Goal: Browse casually: Explore the website without a specific task or goal

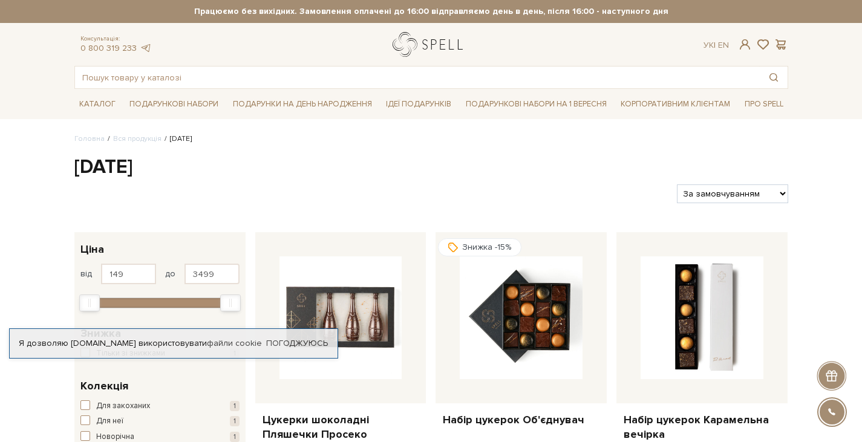
click at [436, 44] on link "logo" at bounding box center [431, 44] width 76 height 25
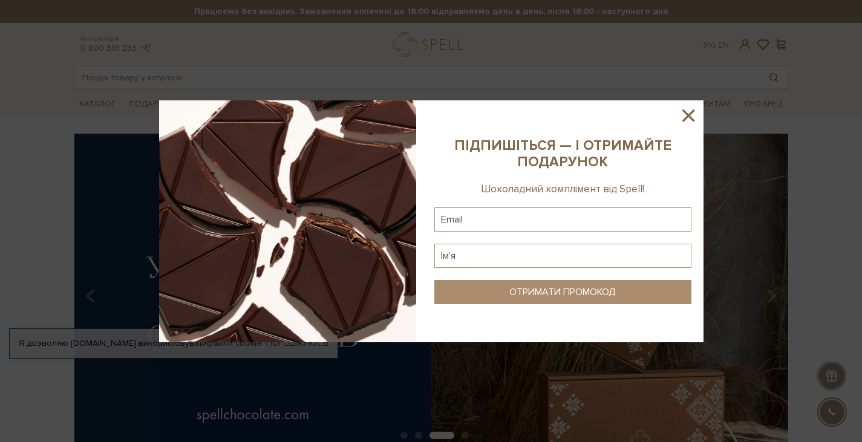
click at [689, 114] on icon at bounding box center [689, 116] width 12 height 12
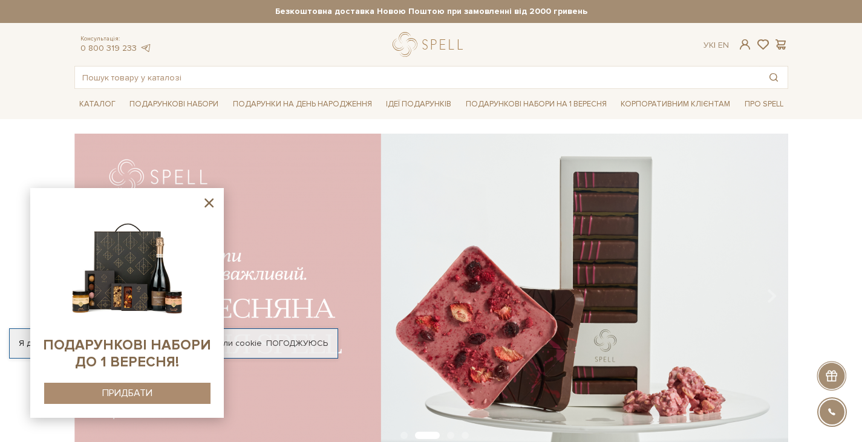
click at [208, 201] on icon at bounding box center [209, 202] width 9 height 9
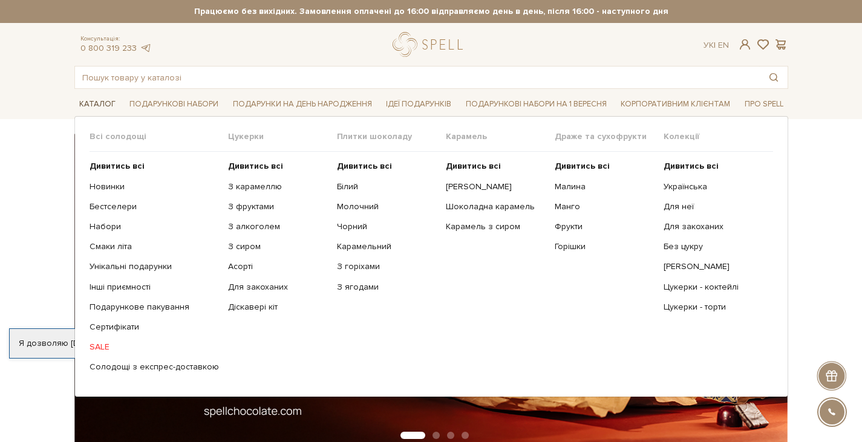
click at [90, 106] on link "Каталог" at bounding box center [97, 104] width 46 height 19
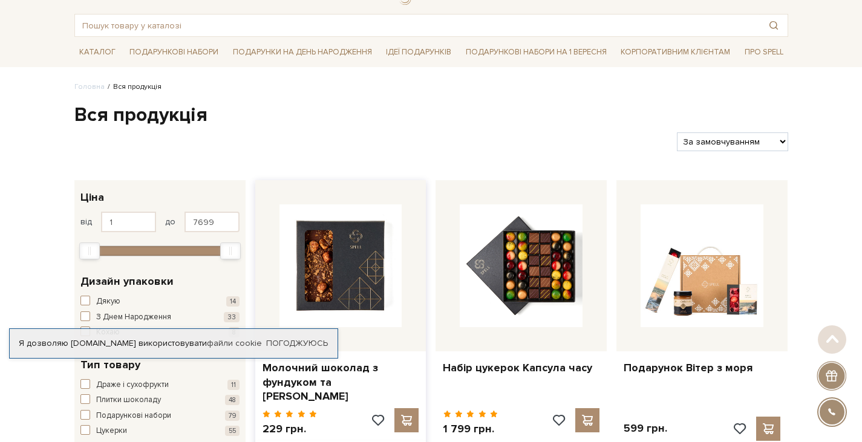
scroll to position [21, 0]
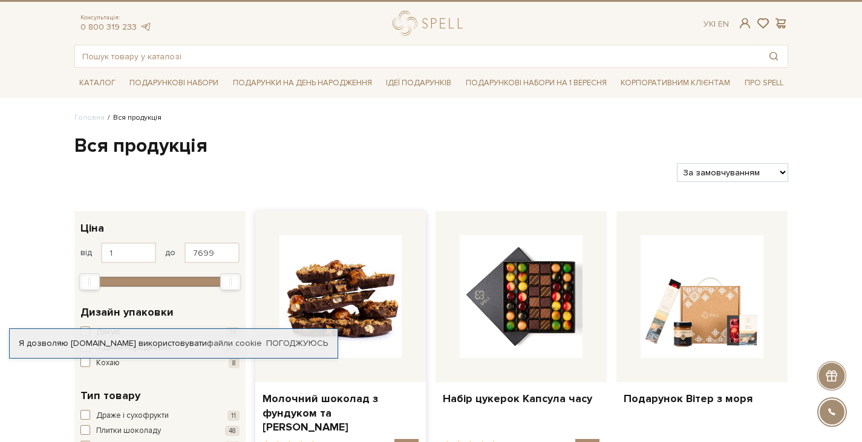
click at [370, 254] on img at bounding box center [341, 296] width 123 height 123
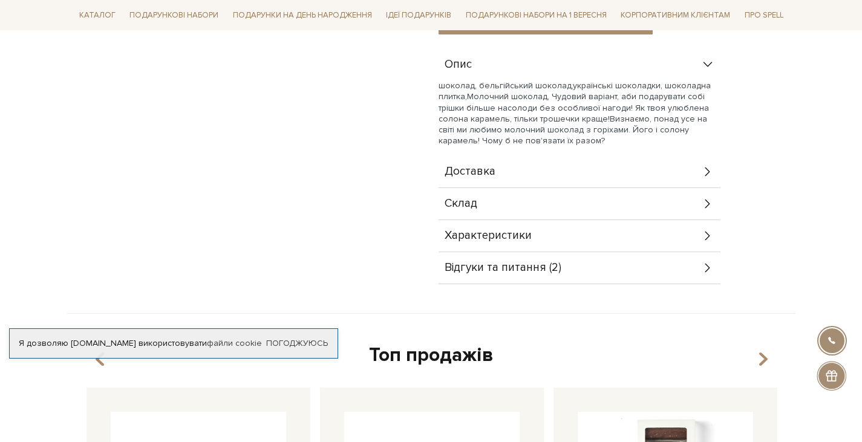
scroll to position [516, 0]
click at [522, 265] on span "Відгуки та питання (2)" at bounding box center [503, 268] width 117 height 11
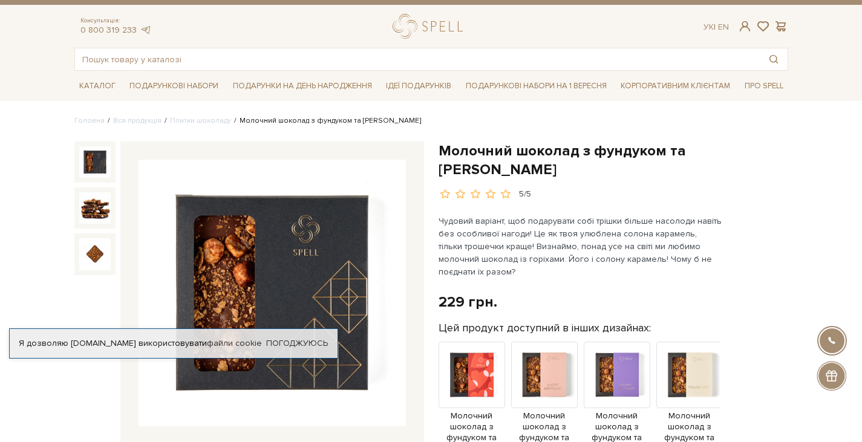
scroll to position [0, 0]
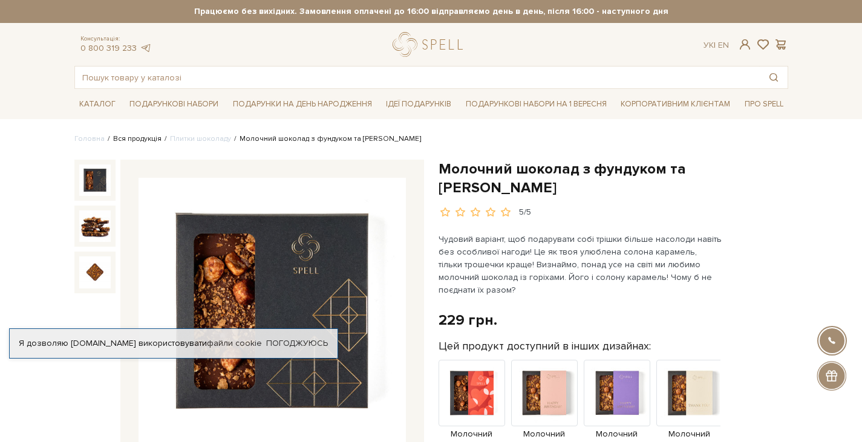
click at [126, 136] on link "Вся продукція" at bounding box center [137, 138] width 48 height 9
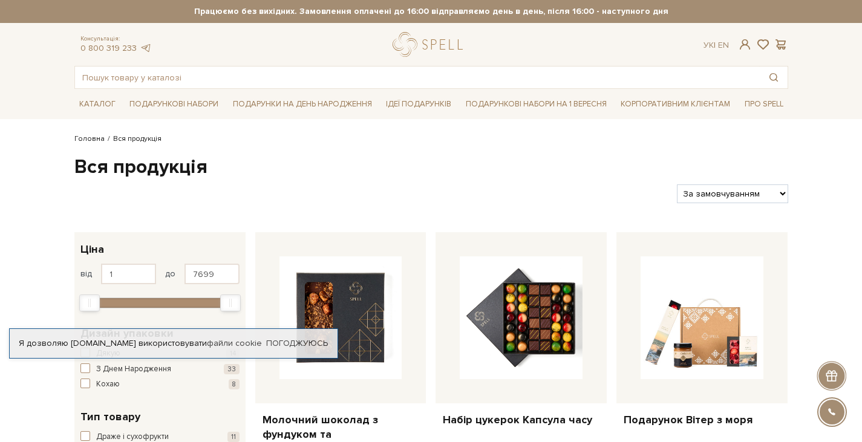
click at [87, 137] on link "Головна" at bounding box center [89, 138] width 30 height 9
